Goal: Communication & Community: Answer question/provide support

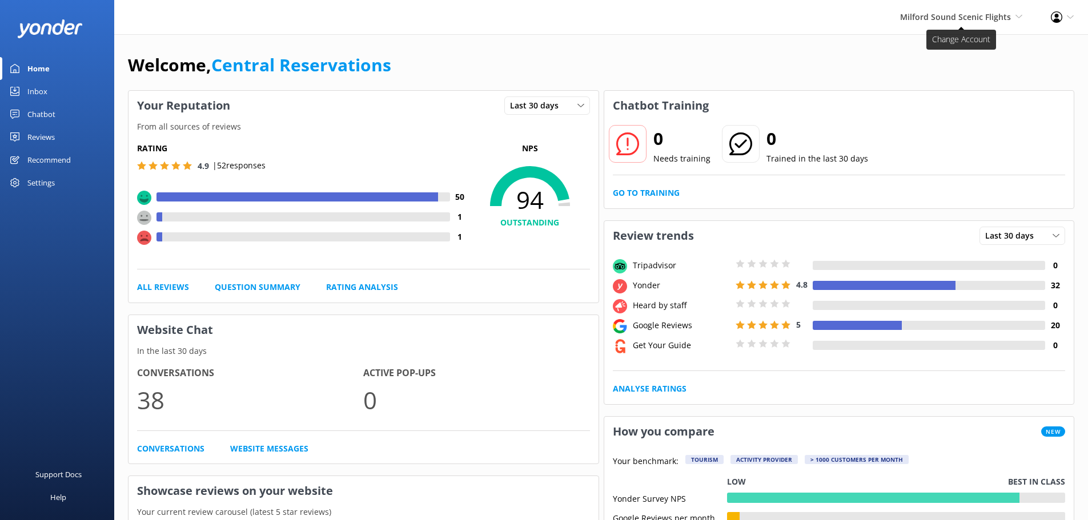
click at [1015, 18] on span "Milford Sound Scenic Flights [GEOGRAPHIC_DATA] Scenic Flights The Helicopter Li…" at bounding box center [961, 17] width 122 height 13
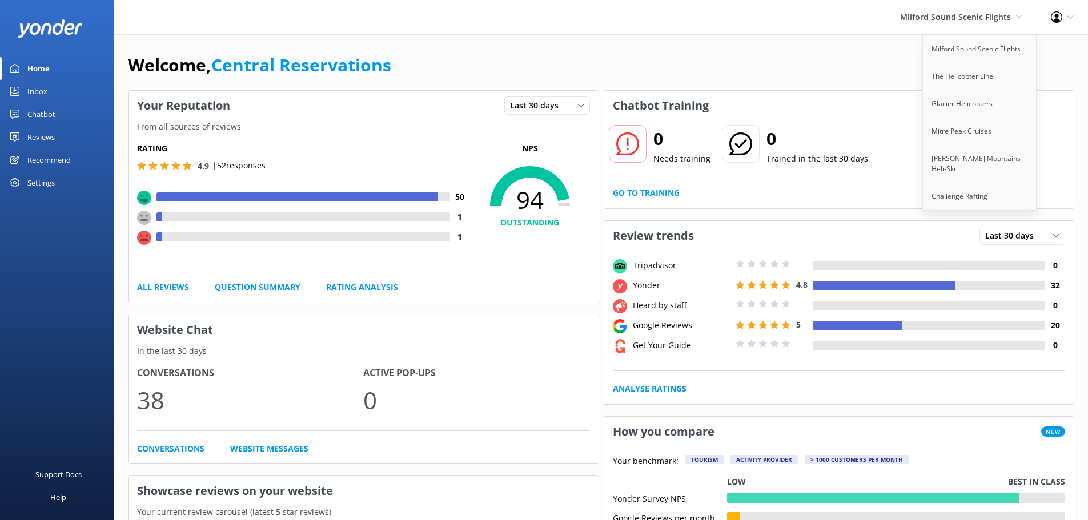
click at [41, 94] on div "Inbox" at bounding box center [37, 91] width 20 height 23
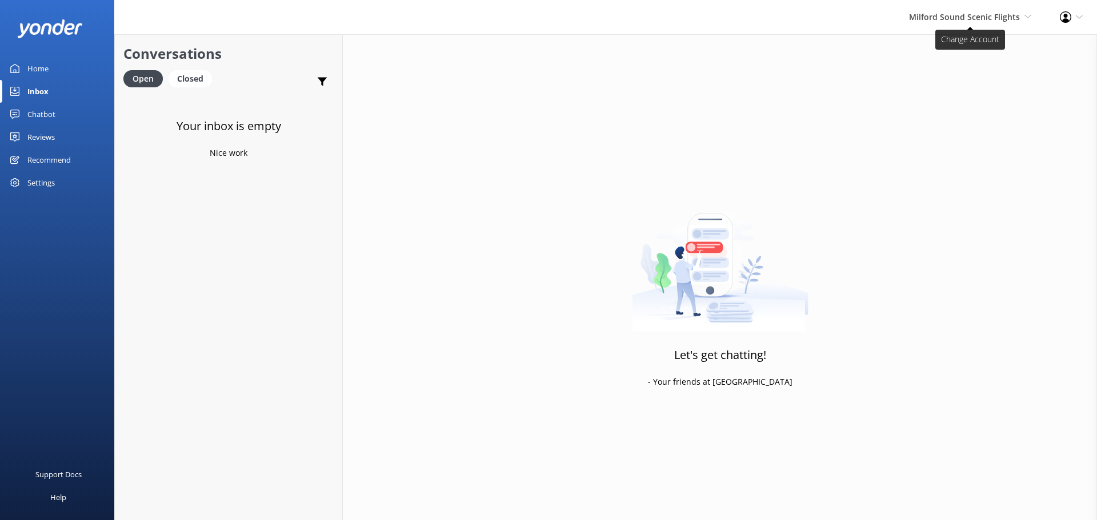
click at [1024, 15] on span "Milford Sound Scenic Flights [GEOGRAPHIC_DATA] Scenic Flights The Helicopter Li…" at bounding box center [970, 17] width 122 height 13
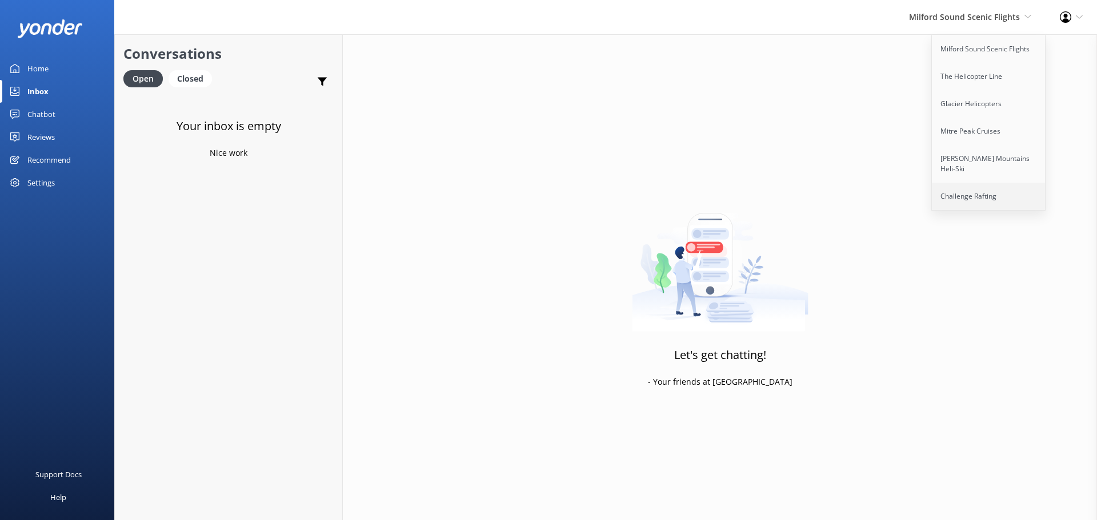
click at [963, 186] on link "Challenge Rafting" at bounding box center [989, 196] width 114 height 27
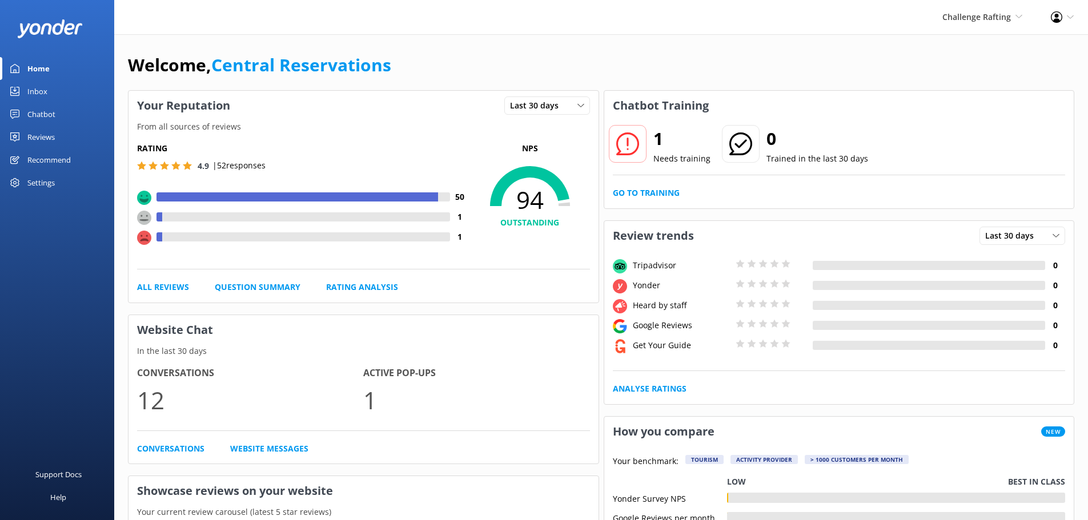
click at [37, 89] on div "Inbox" at bounding box center [37, 91] width 20 height 23
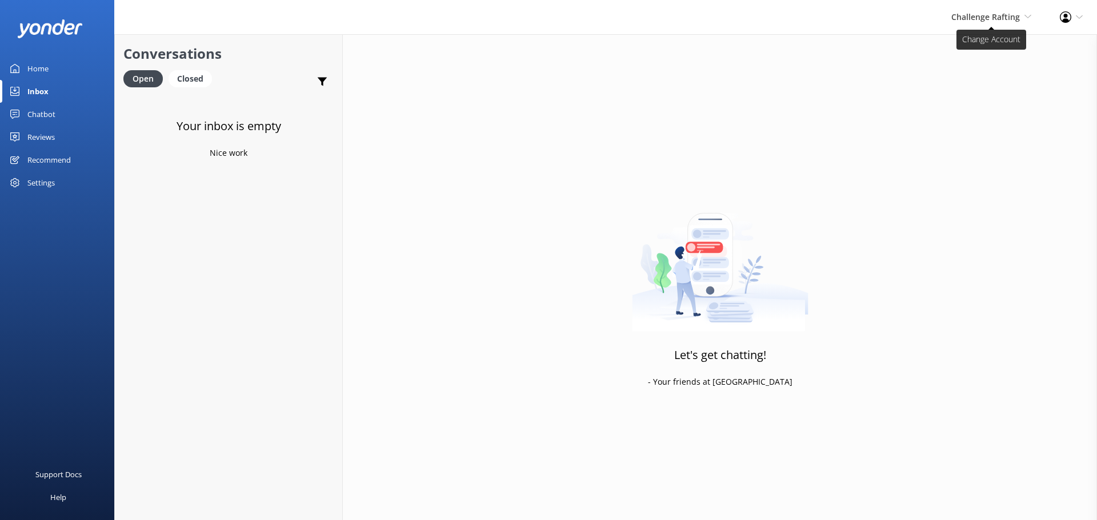
click at [1027, 15] on icon at bounding box center [1027, 16] width 7 height 7
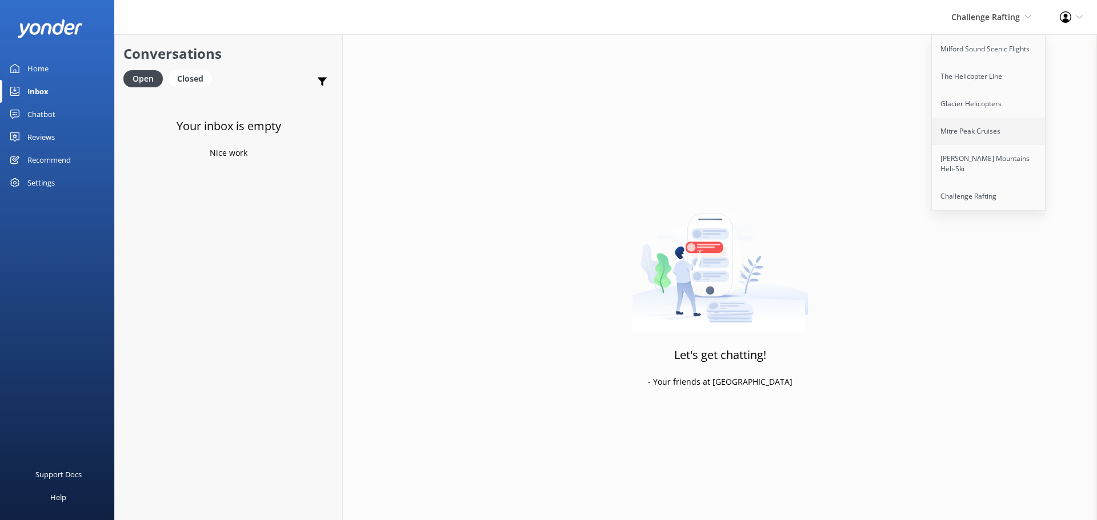
click at [968, 131] on link "Mitre Peak Cruises" at bounding box center [989, 131] width 114 height 27
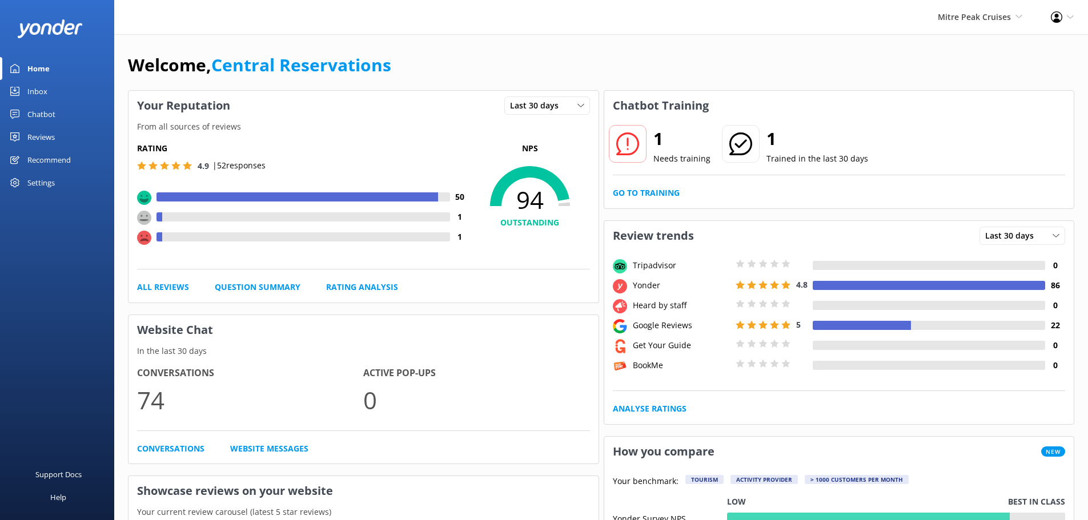
click at [35, 88] on div "Inbox" at bounding box center [37, 91] width 20 height 23
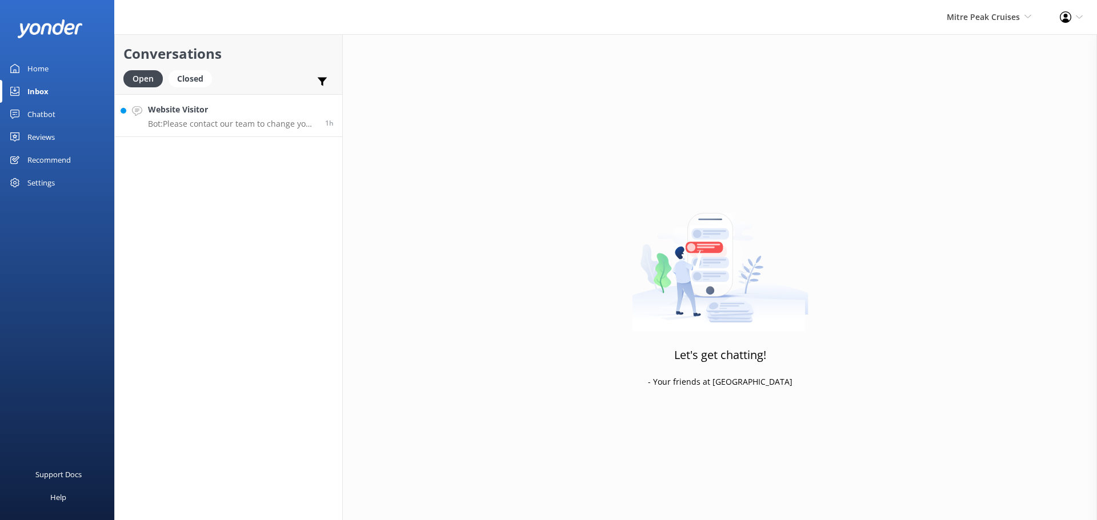
click at [233, 121] on p "Bot: Please contact our team to change your booking. You can reach them at [PHO…" at bounding box center [232, 124] width 169 height 10
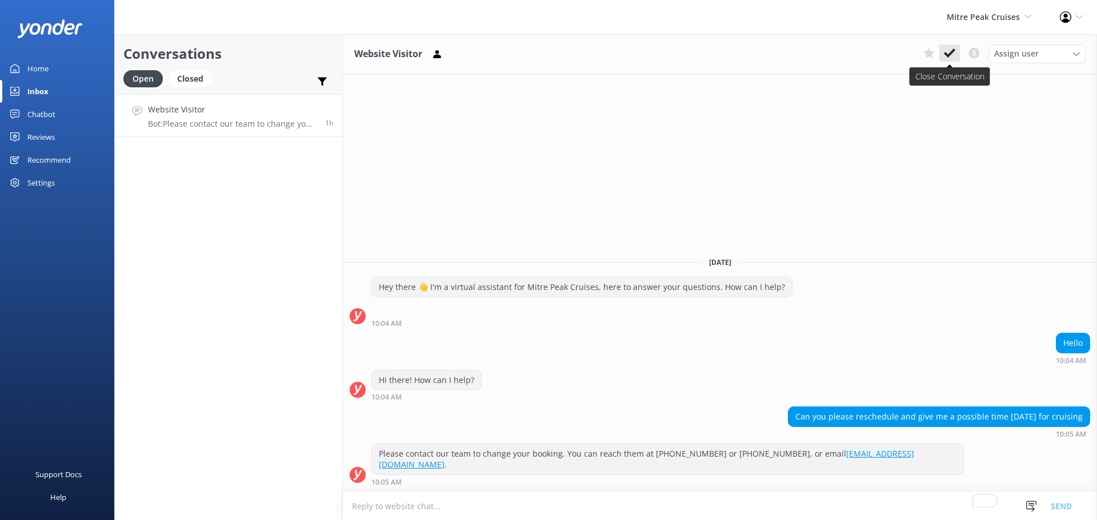
click at [948, 55] on use at bounding box center [949, 53] width 11 height 9
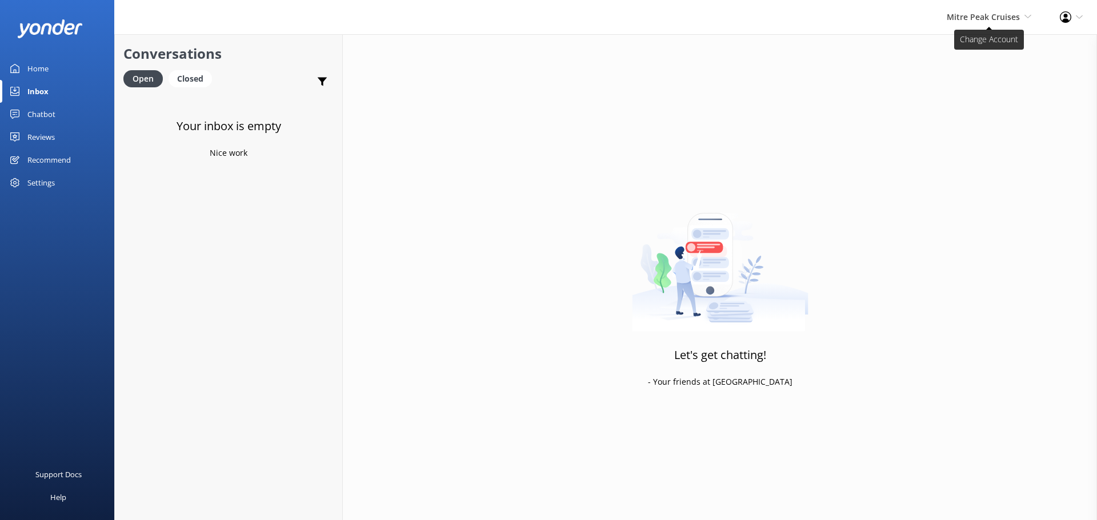
click at [1022, 20] on span "Mitre Peak Cruises Milford Sound Scenic Flights The Helicopter Line Glacier Hel…" at bounding box center [989, 17] width 85 height 13
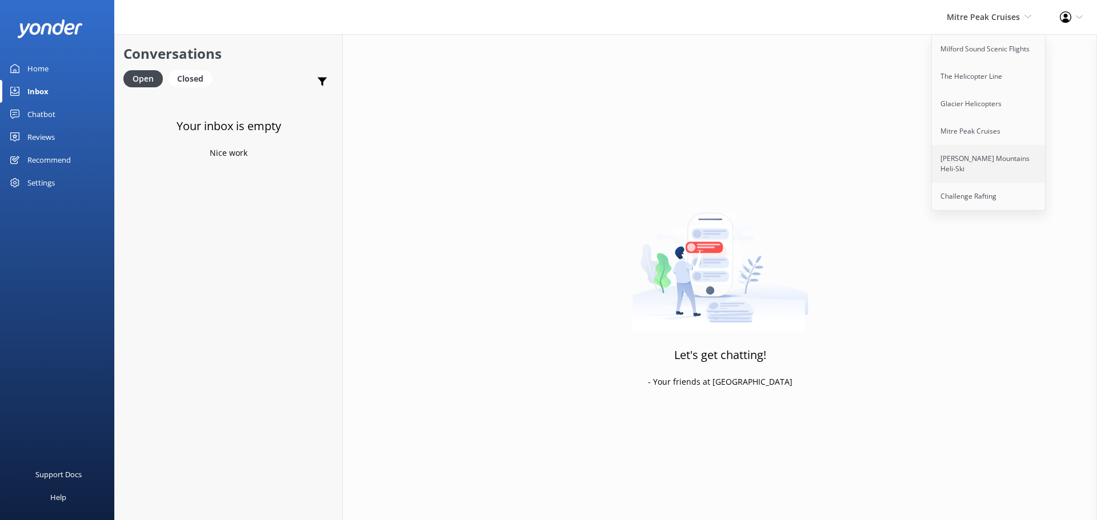
click at [961, 158] on link "[PERSON_NAME] Mountains Heli-Ski" at bounding box center [989, 164] width 114 height 38
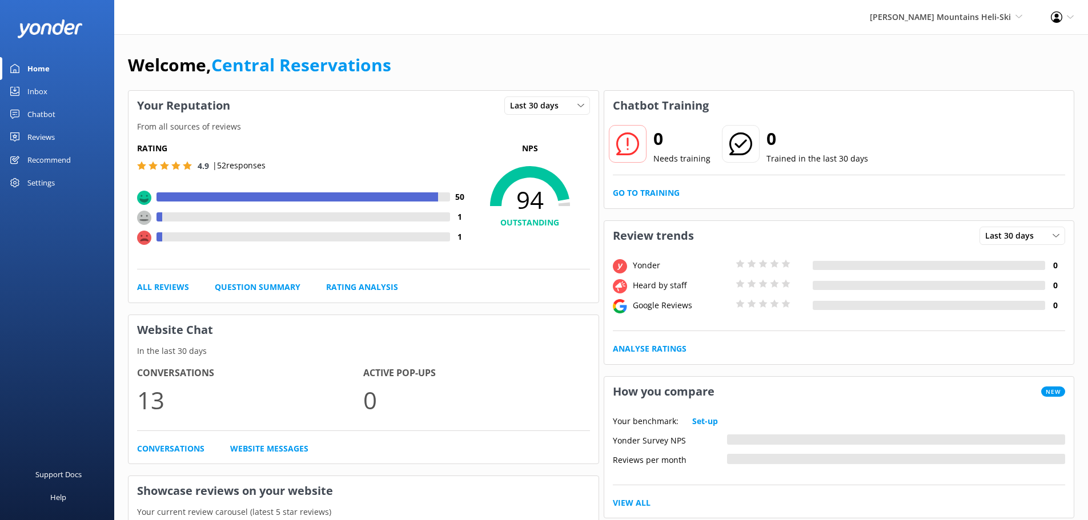
click at [34, 82] on div "Inbox" at bounding box center [37, 91] width 20 height 23
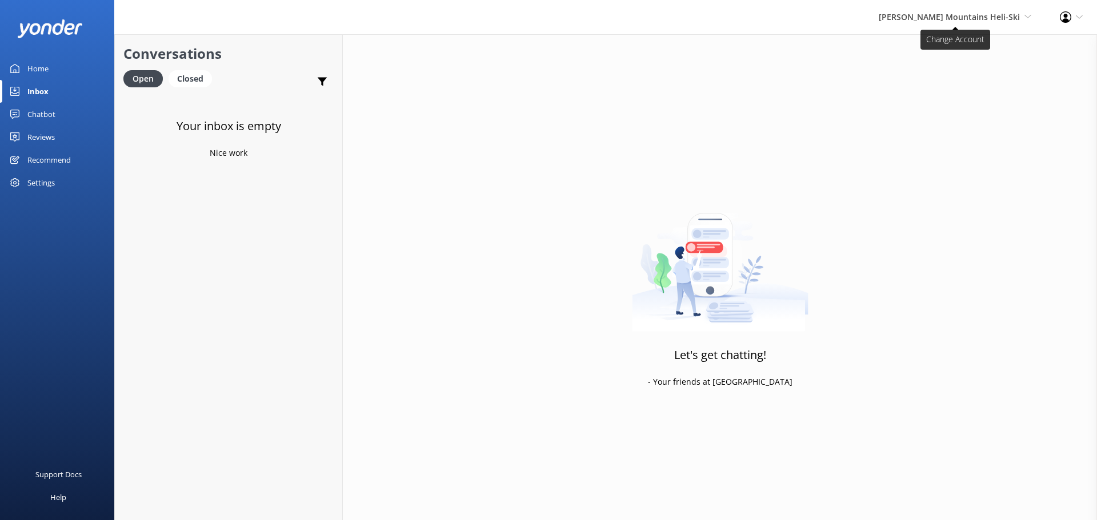
click at [1027, 15] on icon at bounding box center [1027, 16] width 7 height 7
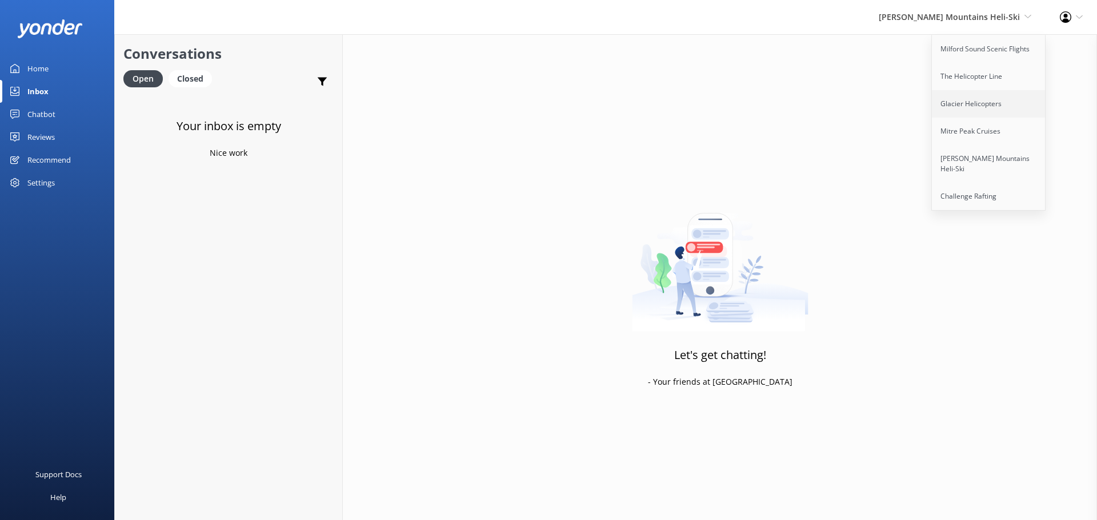
click at [975, 100] on link "Glacier Helicopters" at bounding box center [989, 103] width 114 height 27
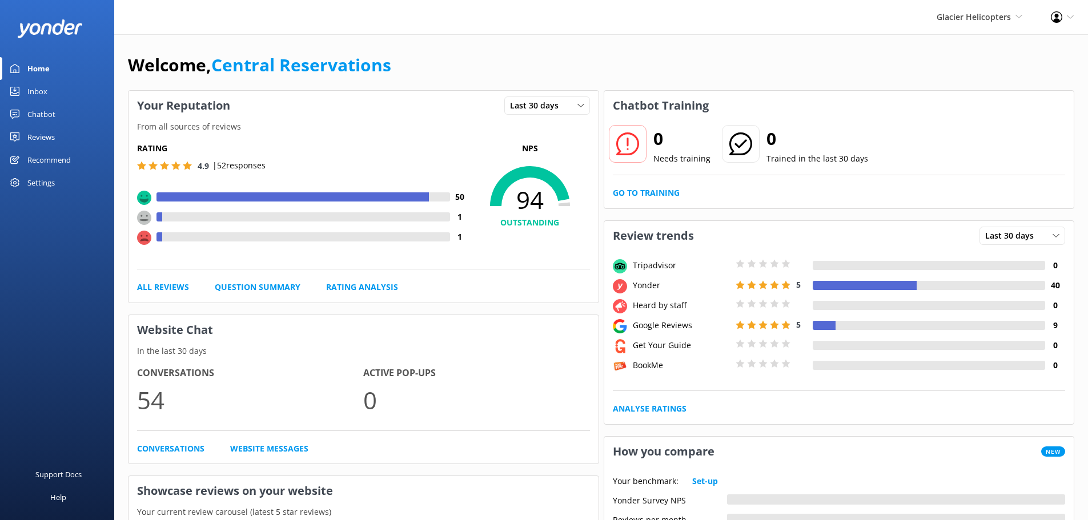
click at [34, 87] on div "Inbox" at bounding box center [37, 91] width 20 height 23
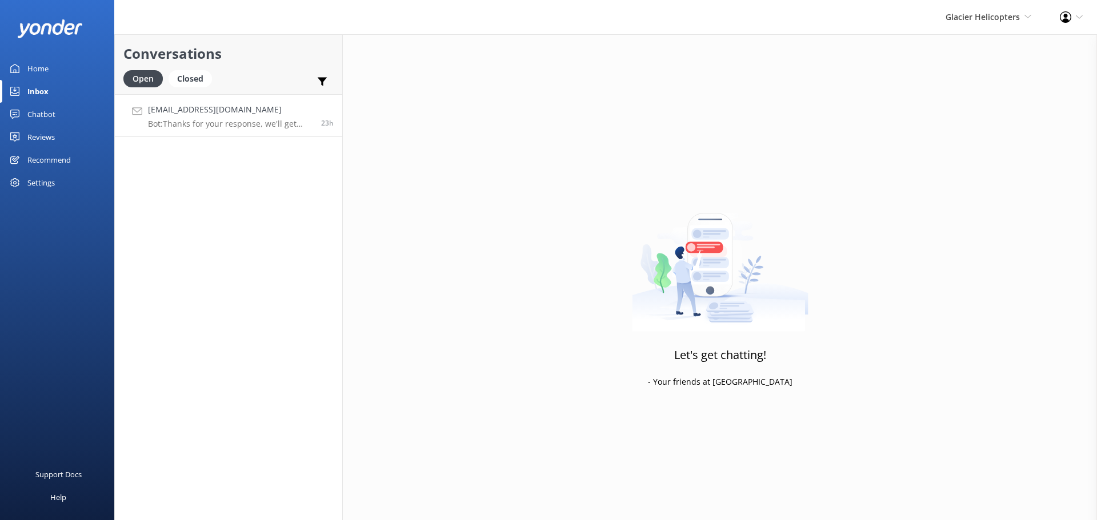
click at [217, 122] on p "Bot: Thanks for your response, we'll get back to you as soon as we can during o…" at bounding box center [230, 124] width 165 height 10
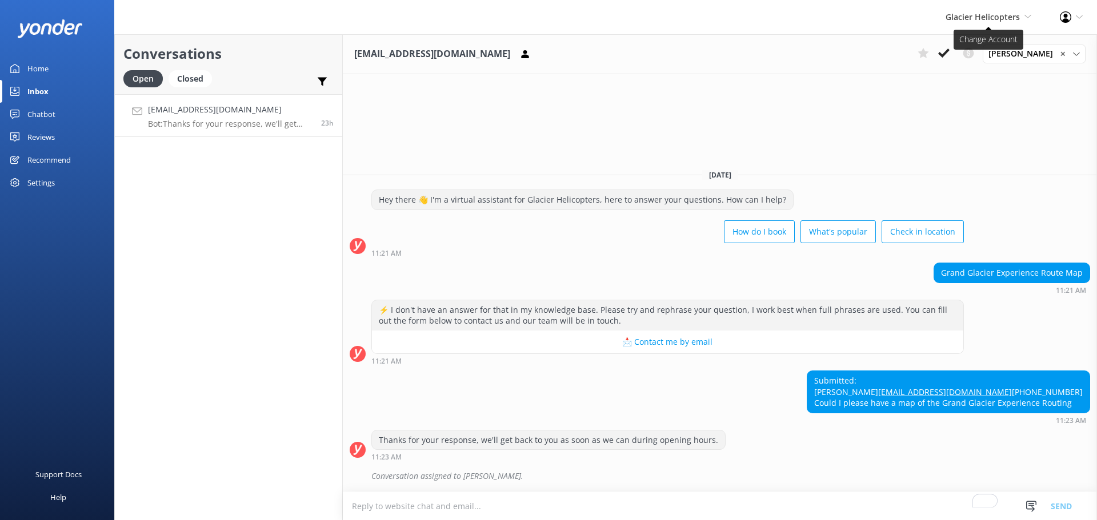
click at [1018, 17] on span "Glacier Helicopters" at bounding box center [983, 16] width 74 height 11
click at [972, 53] on link "Milford Sound Scenic Flights" at bounding box center [989, 48] width 114 height 27
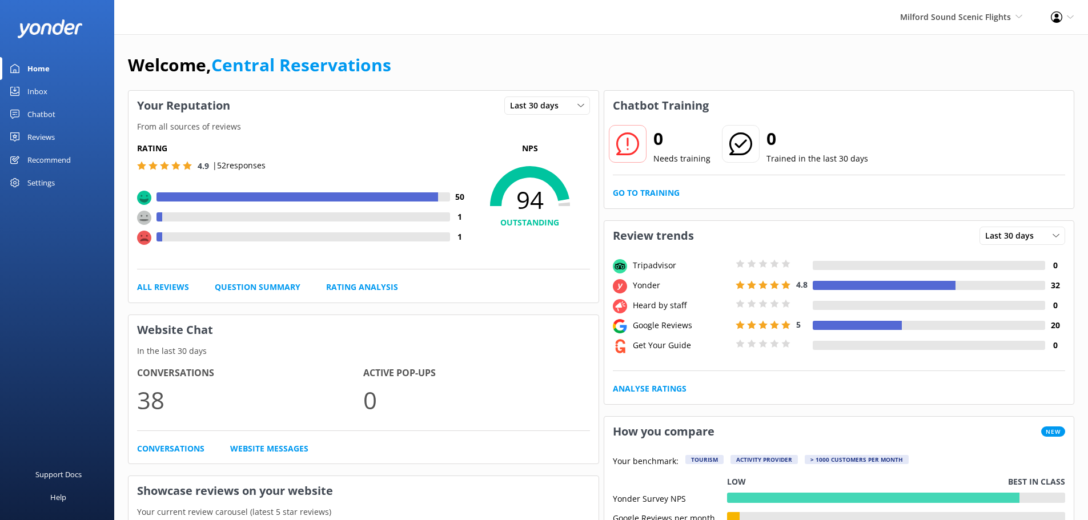
click at [45, 90] on div "Inbox" at bounding box center [37, 91] width 20 height 23
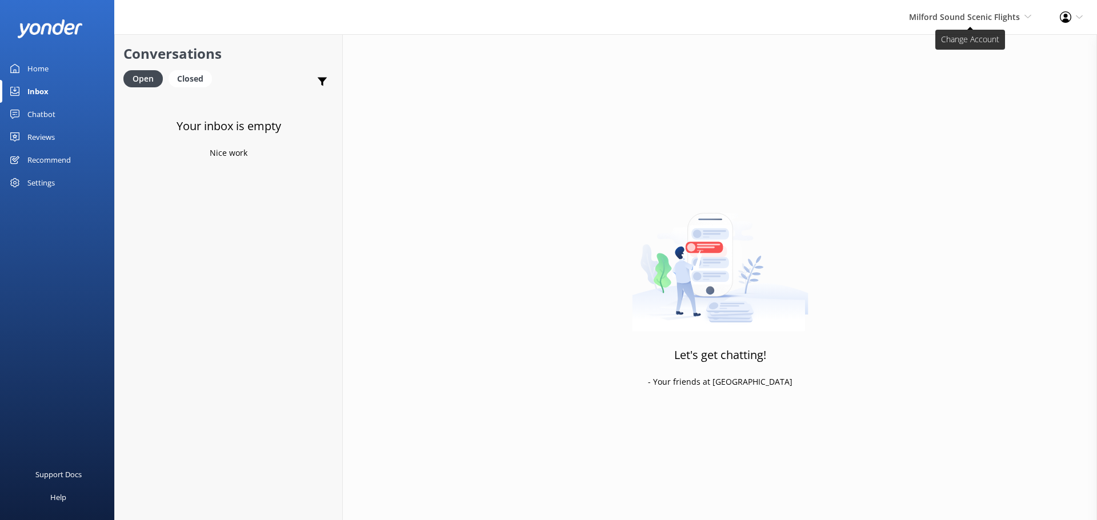
click at [1025, 17] on icon at bounding box center [1027, 16] width 7 height 7
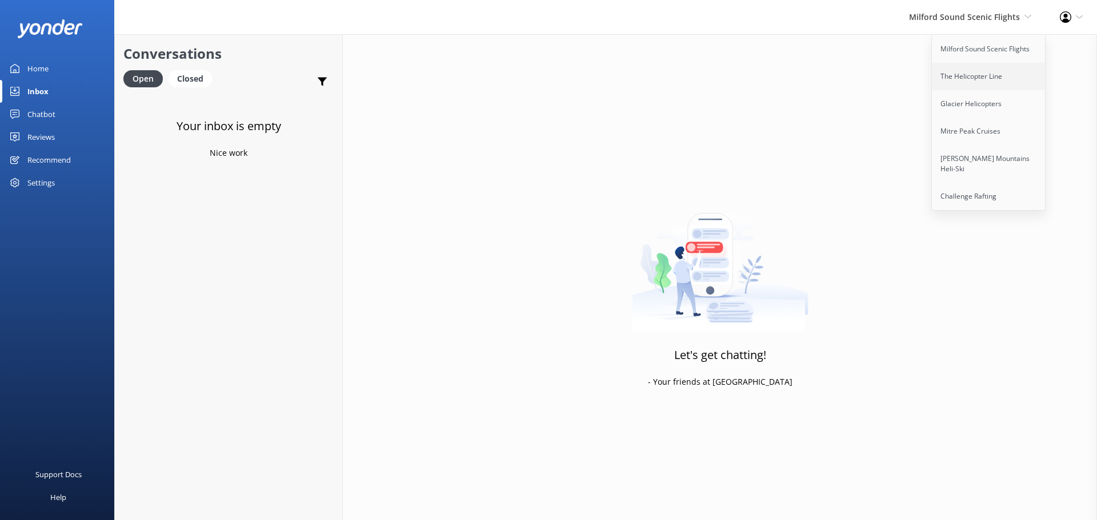
click at [970, 73] on link "The Helicopter Line" at bounding box center [989, 76] width 114 height 27
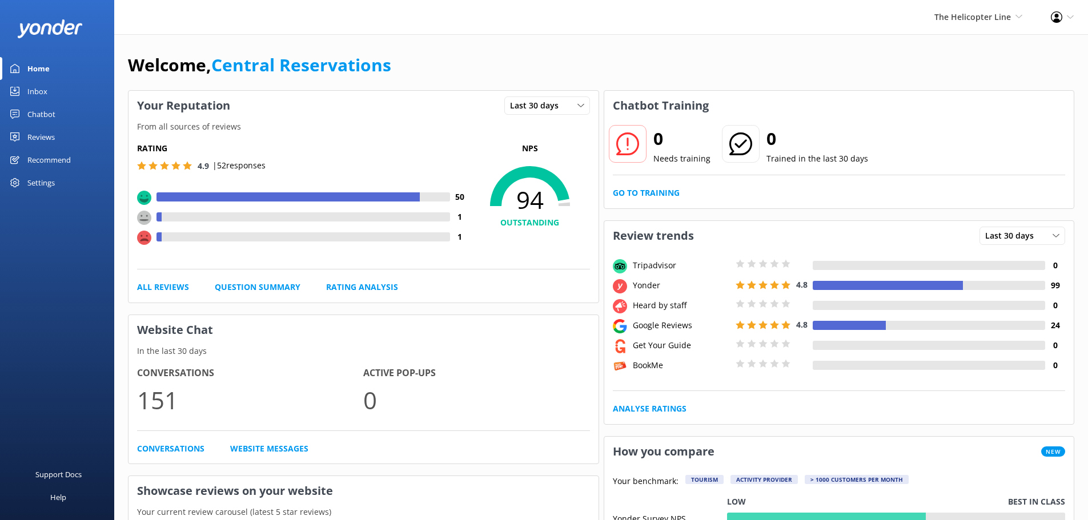
click at [45, 87] on div "Inbox" at bounding box center [37, 91] width 20 height 23
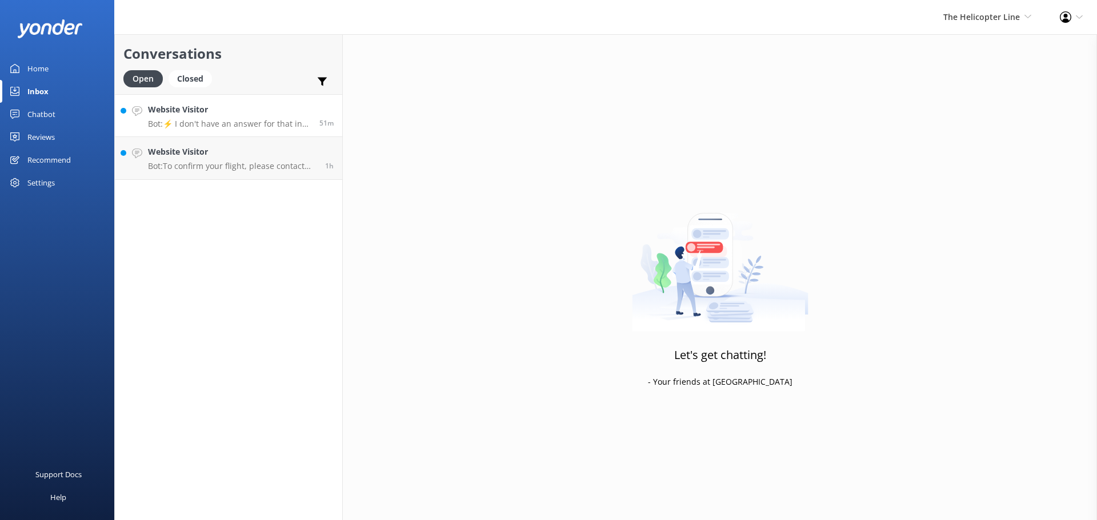
click at [214, 111] on h4 "Website Visitor" at bounding box center [229, 109] width 163 height 13
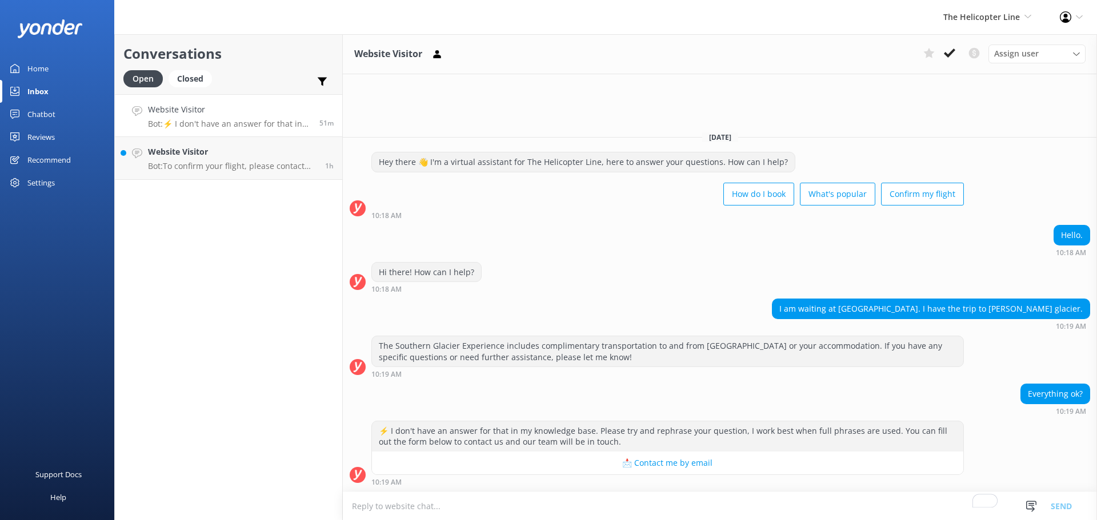
click at [239, 113] on h4 "Website Visitor" at bounding box center [229, 109] width 163 height 13
click at [234, 119] on p "Bot: ⚡ I don't have an answer for that in my knowledge base. Please try and rep…" at bounding box center [229, 124] width 163 height 10
click at [246, 169] on p "Bot: To confirm your flight, please contact the relevant base: - [GEOGRAPHIC_DA…" at bounding box center [232, 166] width 169 height 10
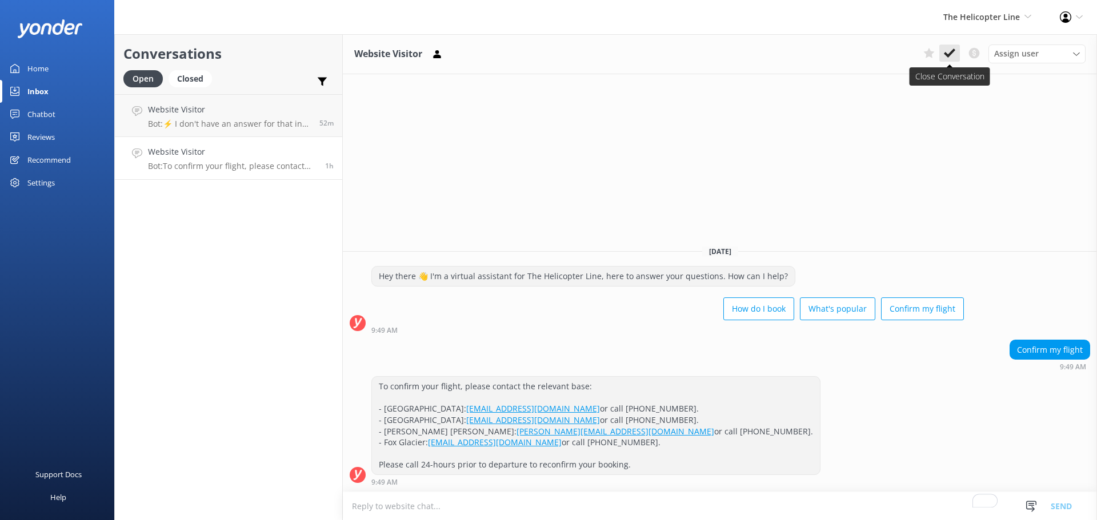
click at [949, 50] on icon at bounding box center [949, 52] width 11 height 11
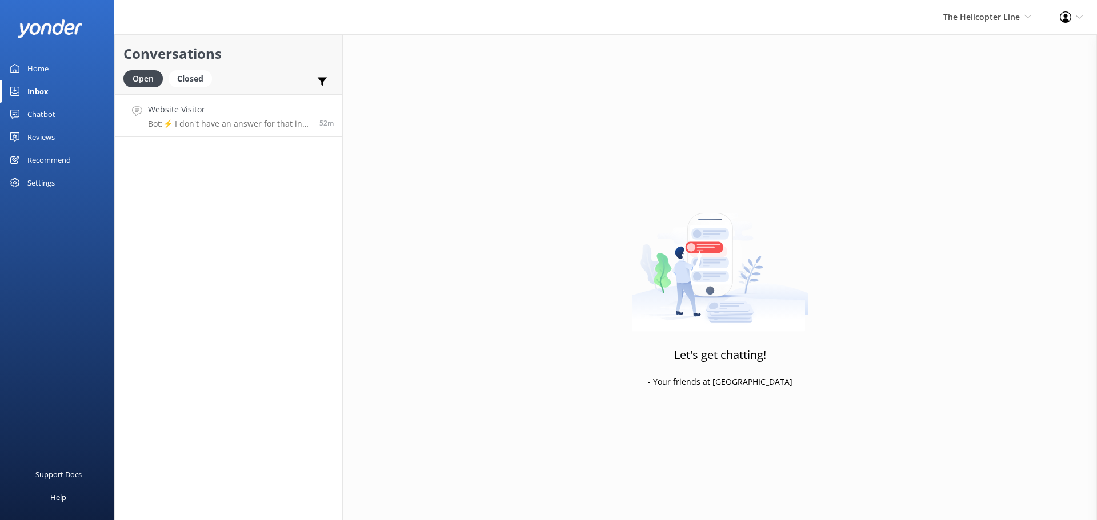
click at [230, 118] on div "Website Visitor Bot: ⚡ I don't have an answer for that in my knowledge base. Pl…" at bounding box center [229, 115] width 163 height 25
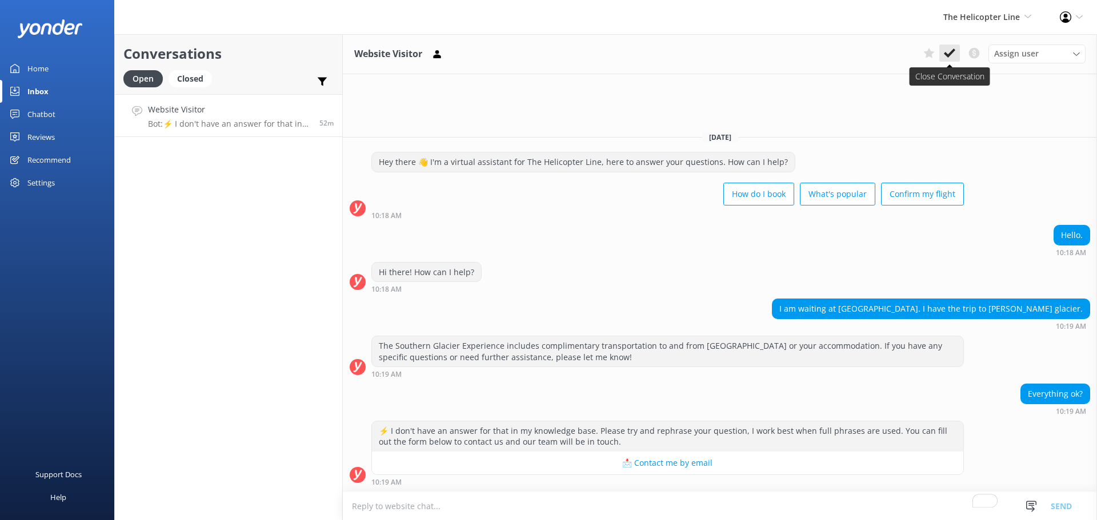
click at [955, 50] on button at bounding box center [949, 53] width 21 height 17
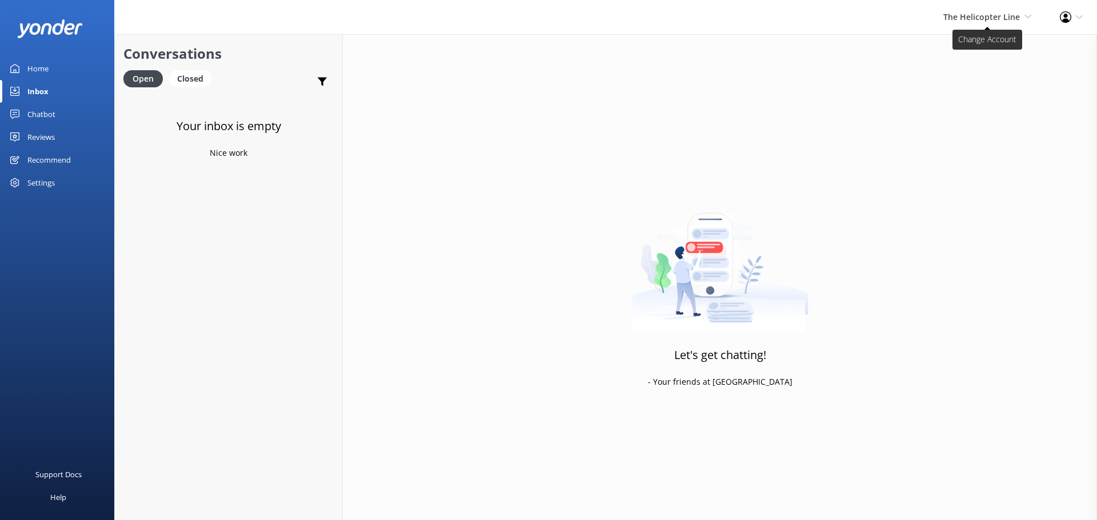
click at [1027, 12] on span "The Helicopter Line Milford Sound Scenic Flights The Helicopter Line Glacier He…" at bounding box center [987, 17] width 88 height 13
click at [994, 48] on link "Milford Sound Scenic Flights" at bounding box center [989, 48] width 114 height 27
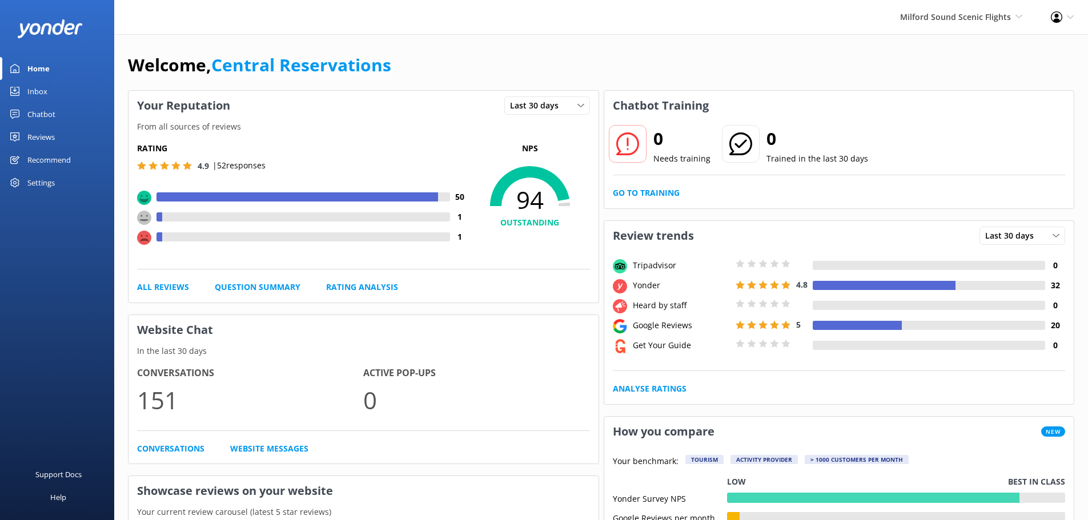
click at [25, 88] on link "Inbox" at bounding box center [57, 91] width 114 height 23
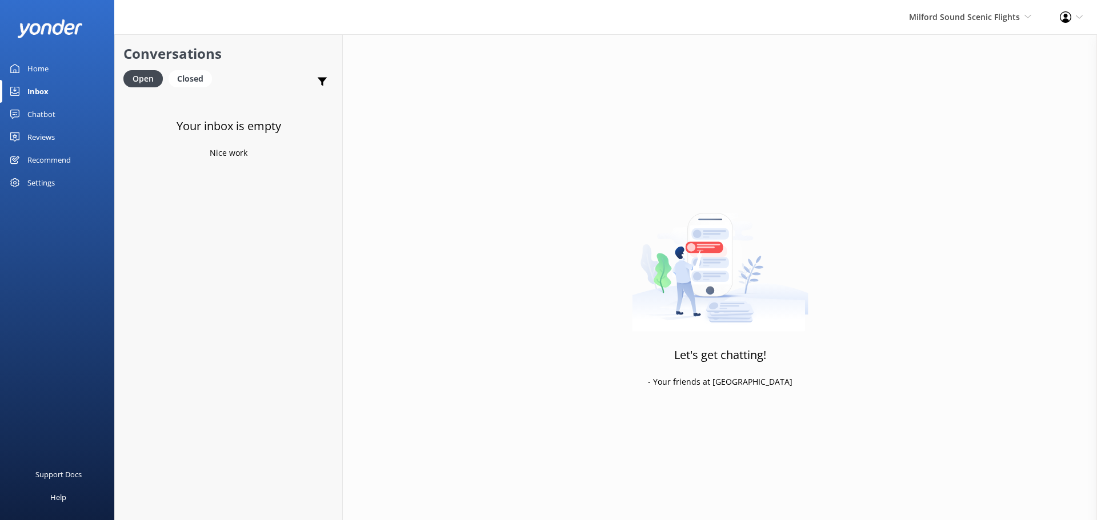
click at [1012, 9] on div "Milford Sound Scenic Flights [GEOGRAPHIC_DATA] Scenic Flights The Helicopter Li…" at bounding box center [970, 17] width 151 height 34
click at [988, 75] on link "The Helicopter Line" at bounding box center [989, 76] width 114 height 27
